Goal: Check status: Check status

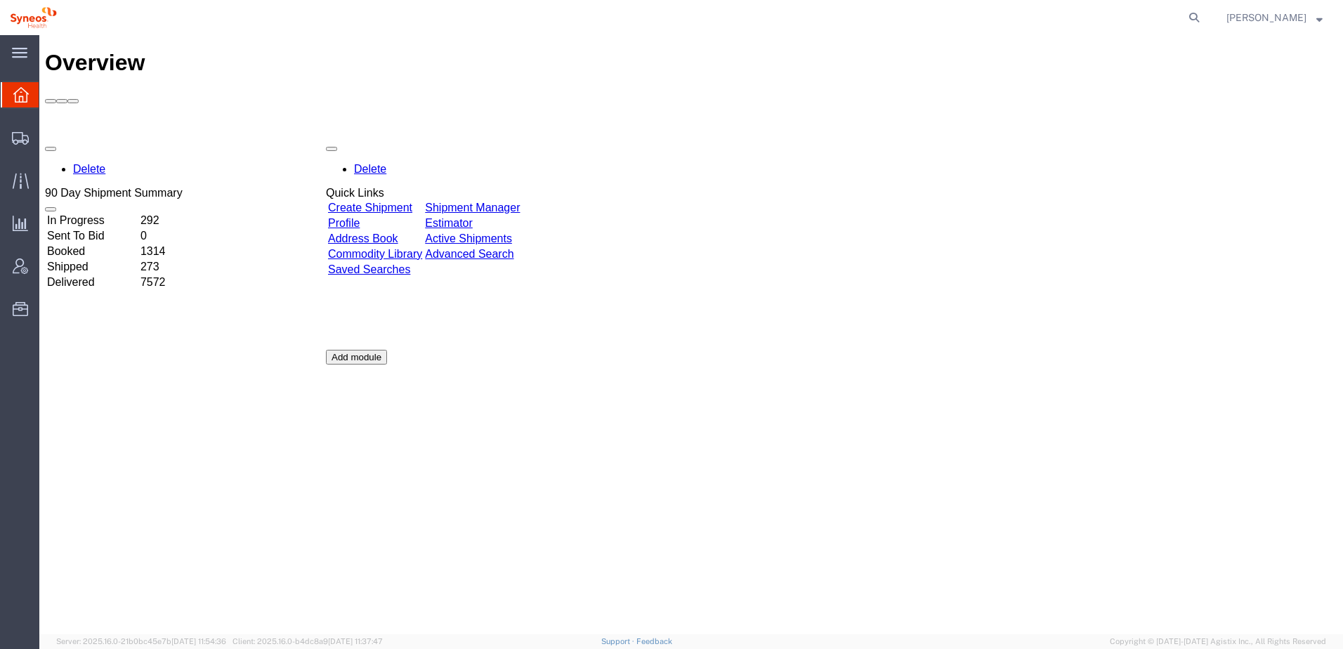
click at [780, 279] on div "Delete 90 Day Shipment Summary In Progress 292 Sent To Bid 0 Booked 1314 Shippe…" at bounding box center [691, 349] width 1292 height 421
click at [48, 225] on span "Analytics" at bounding box center [44, 223] width 10 height 28
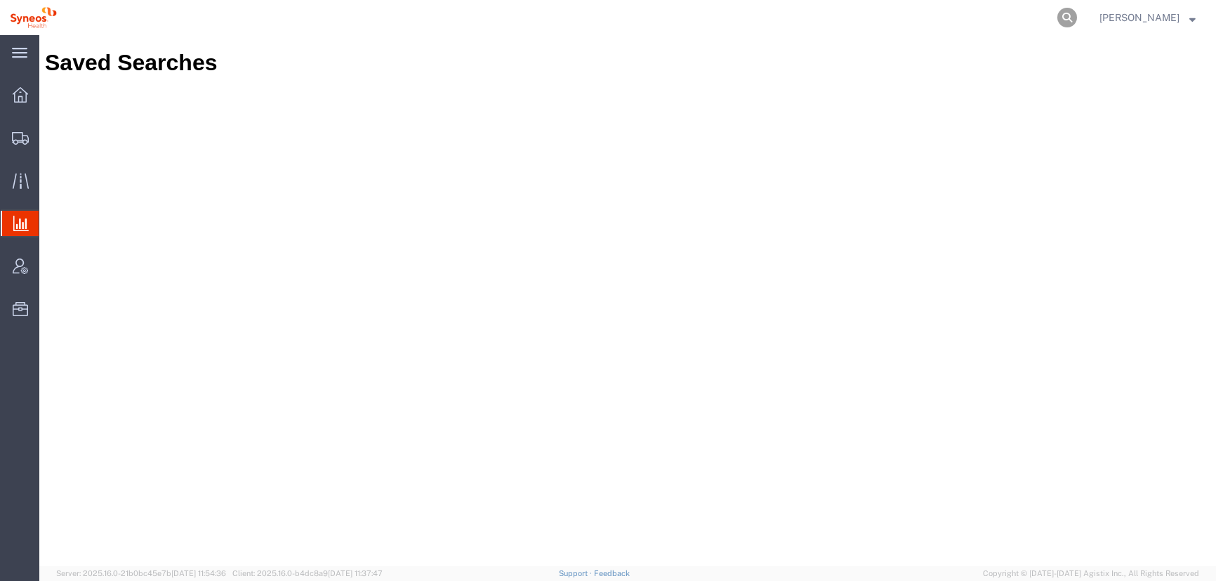
click at [1077, 18] on icon at bounding box center [1068, 18] width 20 height 20
paste input "391367396922"
type input "391367396922"
click at [1077, 12] on icon at bounding box center [1068, 18] width 20 height 20
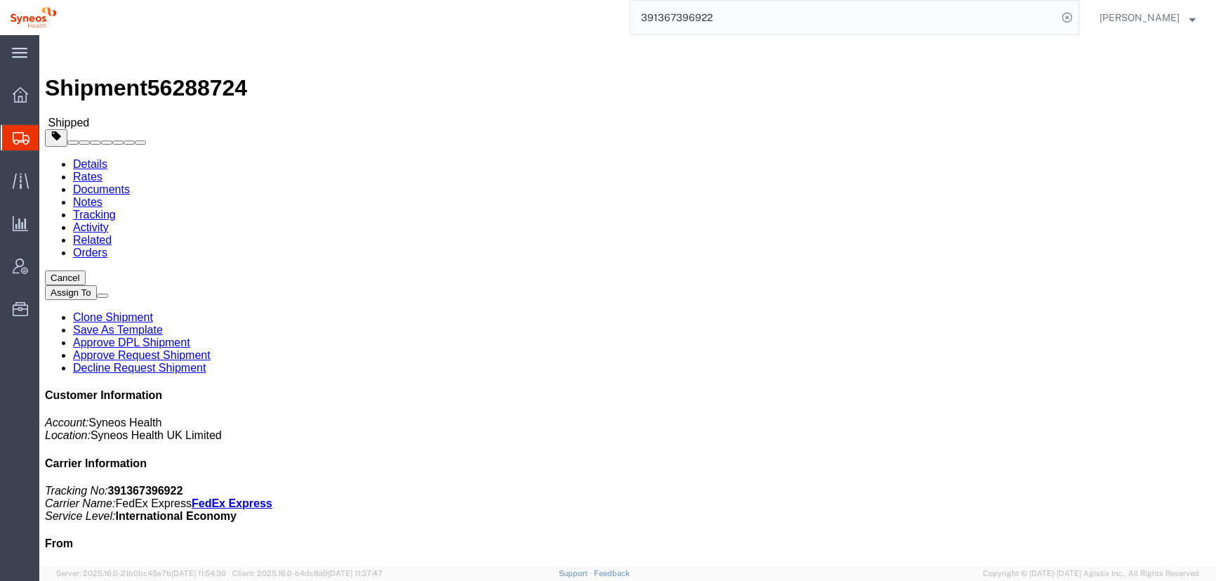
drag, startPoint x: 914, startPoint y: 298, endPoint x: 1132, endPoint y: 336, distance: 221.7
click address "ILIEV & PARTNERS Law Firm ([PERSON_NAME]) [STREET_ADDRESS][PERSON_NAME] [PHONE_…"
drag, startPoint x: 1132, startPoint y: 337, endPoint x: 1034, endPoint y: 307, distance: 102.8
copy address "ILIEV & PARTNERS Law Firm ([PERSON_NAME]) [STREET_ADDRESS][PERSON_NAME]"
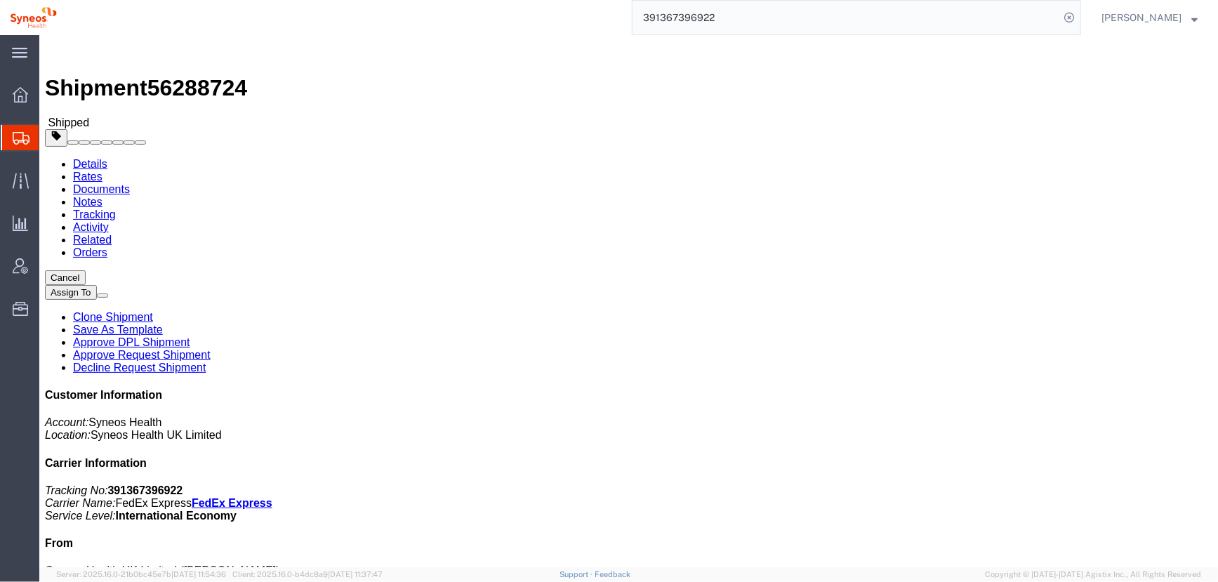
click div "Leg 1 - Small Parcel"
click link "Tracking"
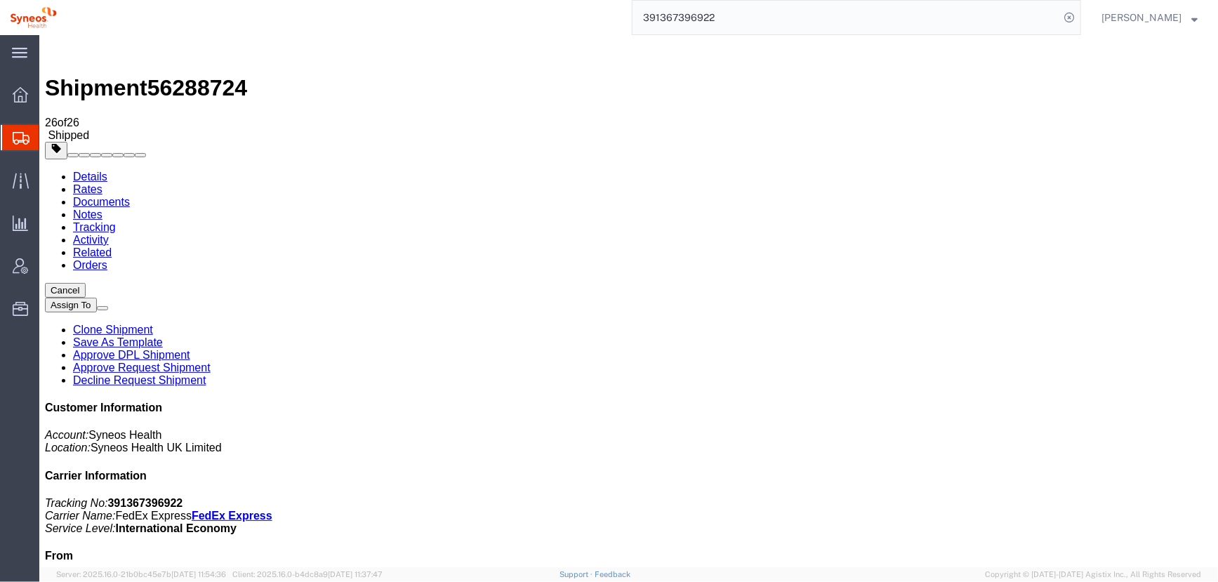
drag, startPoint x: 127, startPoint y: 172, endPoint x: 157, endPoint y: 168, distance: 30.5
click at [563, 170] on ul "Details Rates Documents Notes Tracking Activity Related Orders" at bounding box center [628, 220] width 1168 height 101
click at [96, 170] on link "Details" at bounding box center [89, 176] width 34 height 12
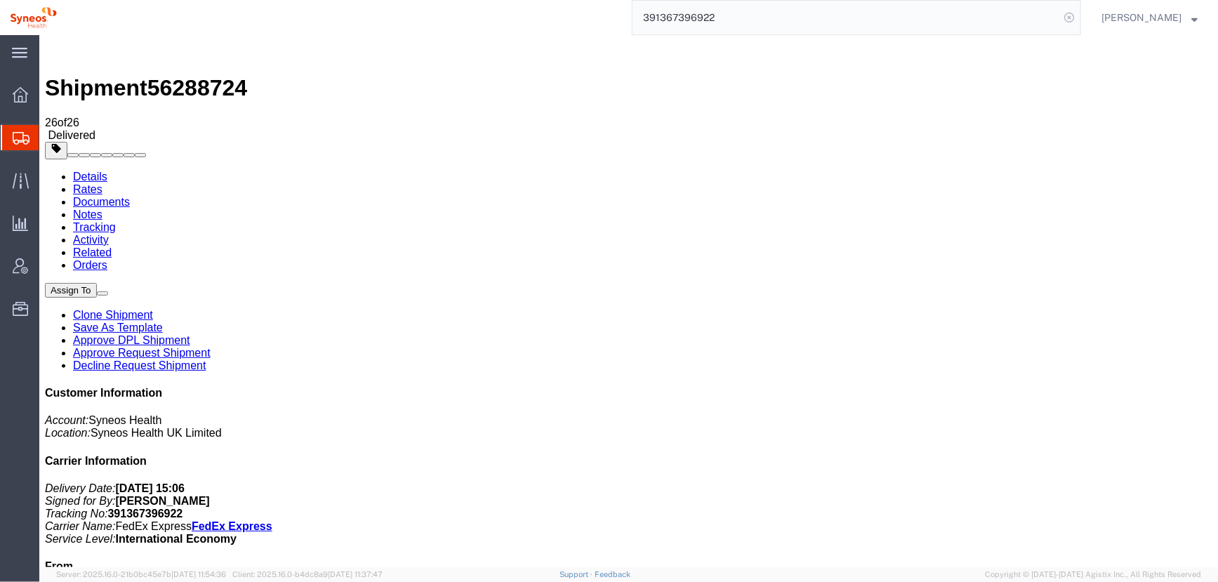
click at [1079, 17] on icon at bounding box center [1070, 18] width 20 height 20
